Goal: Task Accomplishment & Management: Complete application form

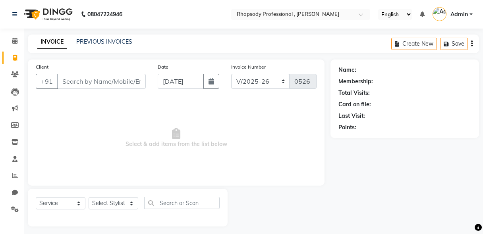
select select "8581"
select select "service"
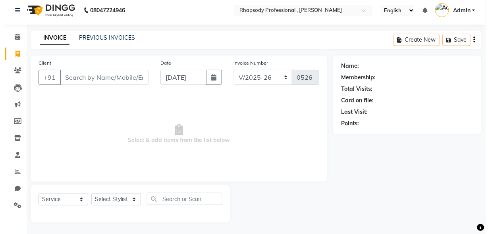
scroll to position [4, 0]
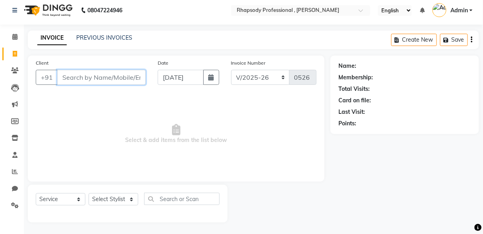
click at [92, 79] on input "Client" at bounding box center [101, 77] width 89 height 15
click at [78, 79] on input "Client" at bounding box center [101, 77] width 89 height 15
type input "99999931111"
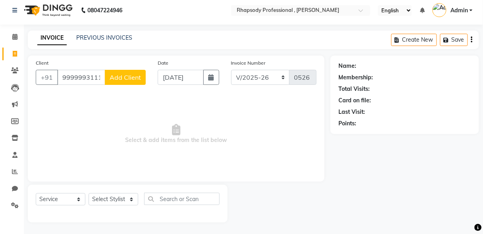
click at [115, 78] on span "Add Client" at bounding box center [125, 77] width 31 height 8
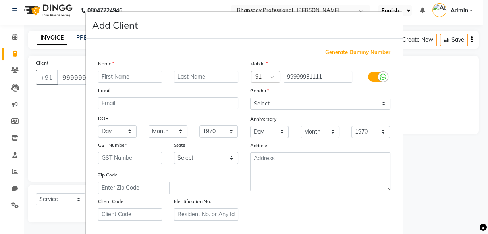
click at [67, 97] on ngb-modal-window "Add Client Generate Dummy Number Name Email DOB Day 01 02 03 04 05 06 07 08 09 …" at bounding box center [244, 117] width 488 height 234
click at [118, 76] on input "text" at bounding box center [130, 77] width 64 height 12
type input "ruchika"
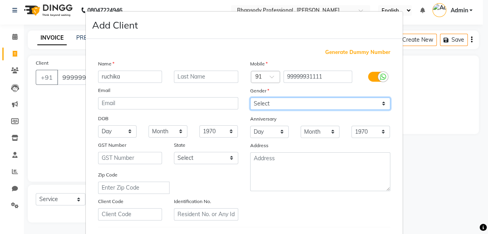
click at [290, 103] on select "Select [DEMOGRAPHIC_DATA] [DEMOGRAPHIC_DATA] Other Prefer Not To Say" at bounding box center [320, 104] width 140 height 12
select select "[DEMOGRAPHIC_DATA]"
click at [250, 98] on select "Select [DEMOGRAPHIC_DATA] [DEMOGRAPHIC_DATA] Other Prefer Not To Say" at bounding box center [320, 104] width 140 height 12
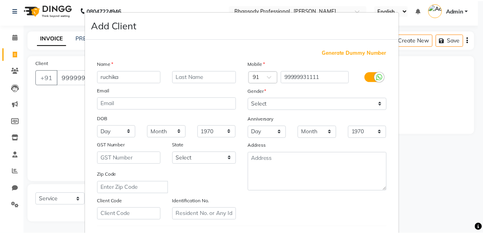
scroll to position [130, 0]
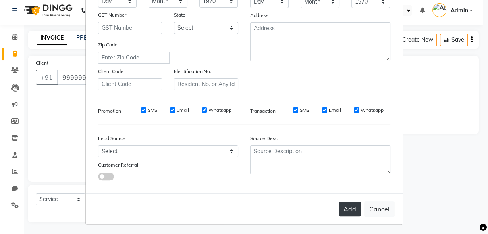
click at [348, 205] on button "Add" at bounding box center [350, 209] width 22 height 14
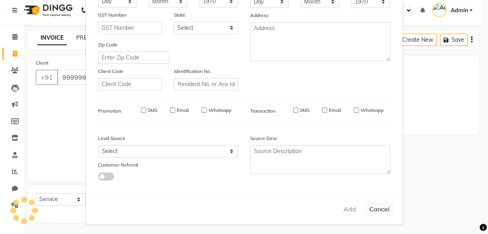
select select
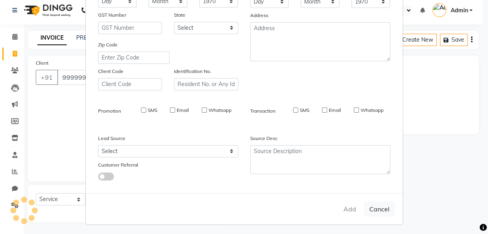
select select
checkbox input "false"
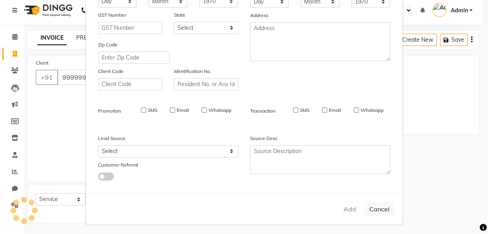
checkbox input "false"
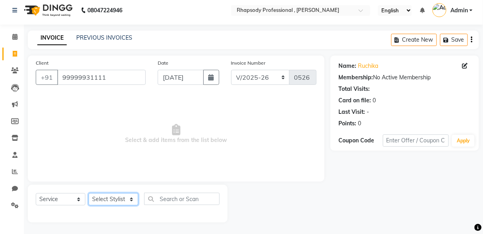
click at [117, 199] on select "Select Stylist [PERSON_NAME] [PERSON_NAME] Manager [PERSON_NAME] [PERSON_NAME] …" at bounding box center [114, 199] width 50 height 12
select select "85673"
click at [89, 193] on select "Select Stylist [PERSON_NAME] [PERSON_NAME] Manager [PERSON_NAME] [PERSON_NAME] …" at bounding box center [114, 199] width 50 height 12
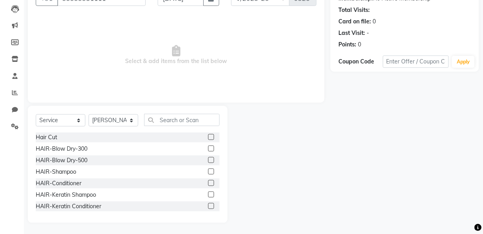
click at [208, 162] on label at bounding box center [211, 160] width 6 height 6
click at [208, 162] on input "checkbox" at bounding box center [210, 160] width 5 height 5
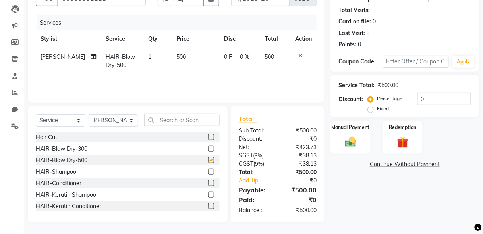
checkbox input "false"
click at [354, 138] on img at bounding box center [350, 142] width 19 height 14
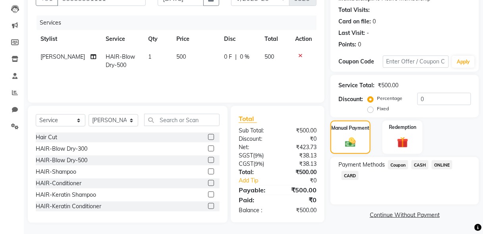
click at [418, 163] on span "CASH" at bounding box center [420, 164] width 17 height 9
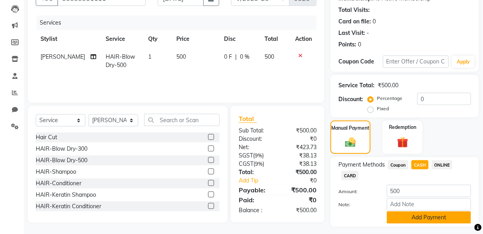
click at [416, 220] on button "Add Payment" at bounding box center [429, 218] width 84 height 12
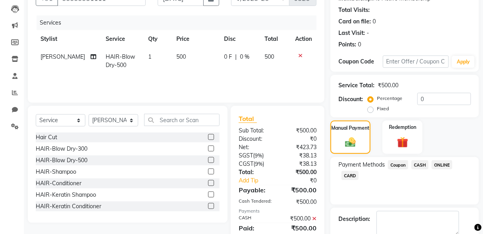
scroll to position [126, 0]
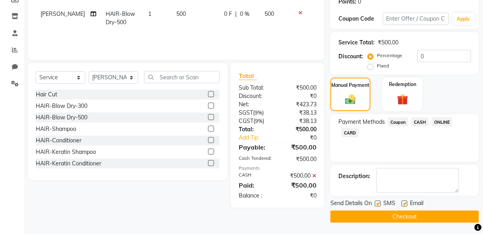
click at [461, 212] on button "Checkout" at bounding box center [404, 217] width 149 height 12
